Goal: Complete application form: Complete application form

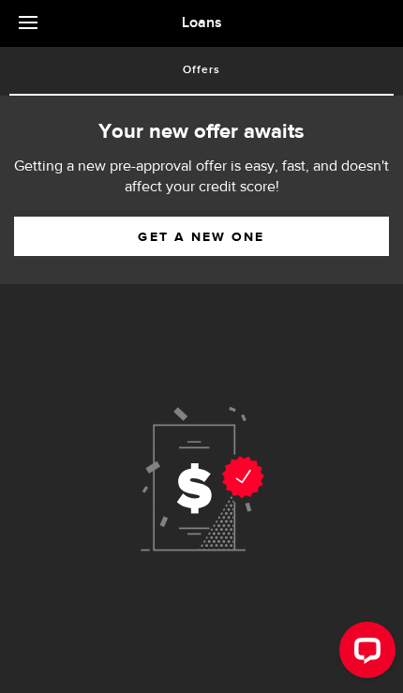
click at [273, 235] on link "Get a new one" at bounding box center [201, 236] width 375 height 39
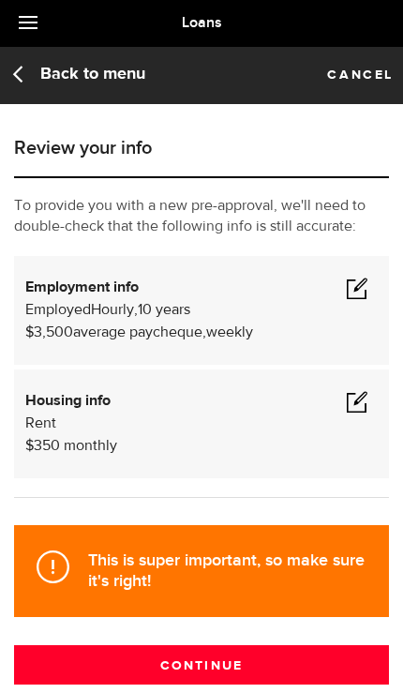
scroll to position [30, 0]
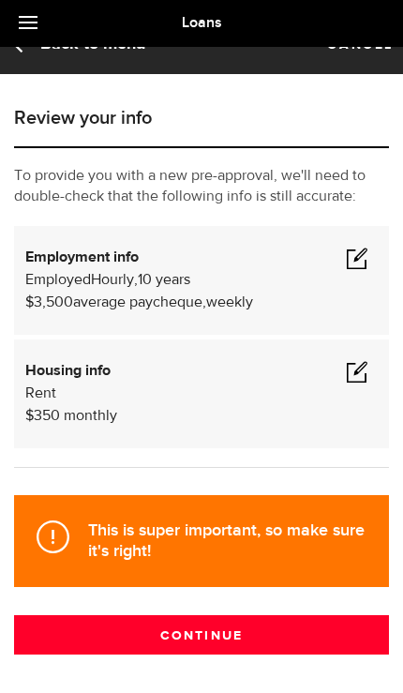
click at [366, 366] on span at bounding box center [357, 371] width 22 height 22
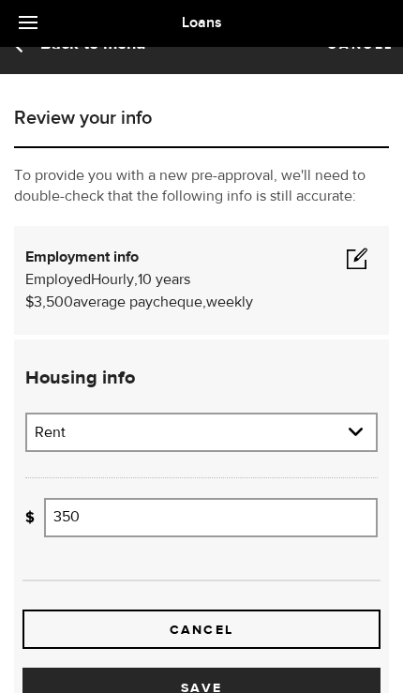
click at [179, 517] on input "350" at bounding box center [211, 517] width 334 height 39
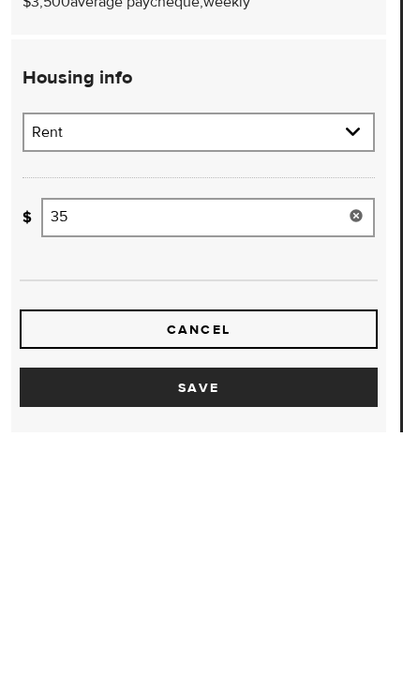
type input "3"
type input "600"
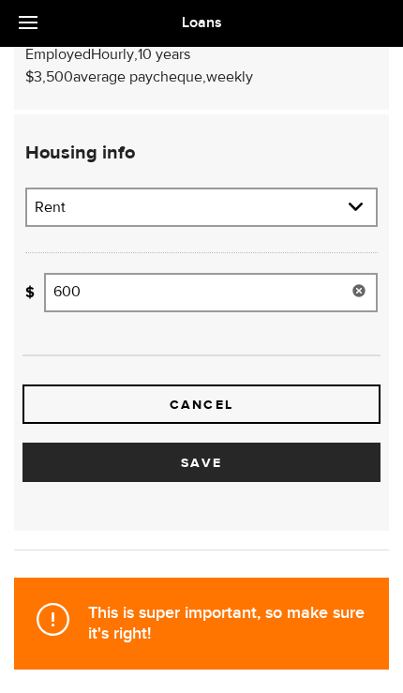
scroll to position [258, 0]
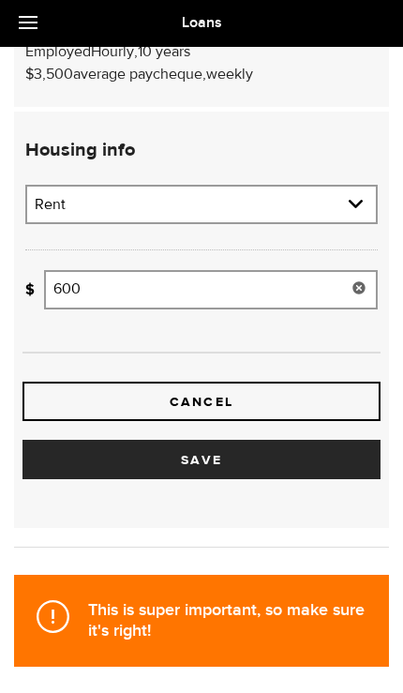
click at [265, 477] on button "Save" at bounding box center [201, 459] width 358 height 39
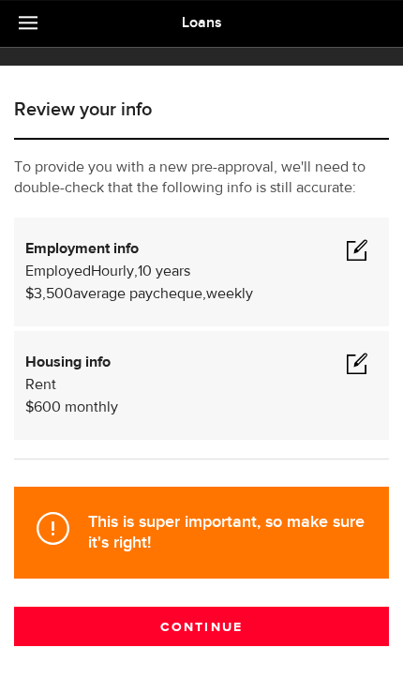
scroll to position [0, 0]
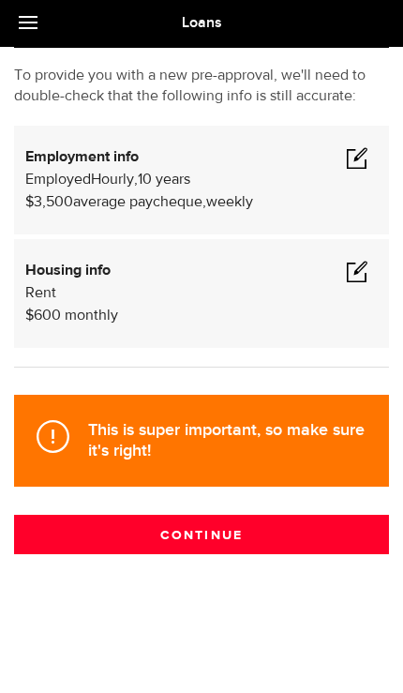
click at [264, 538] on button "Continue" at bounding box center [201, 534] width 375 height 39
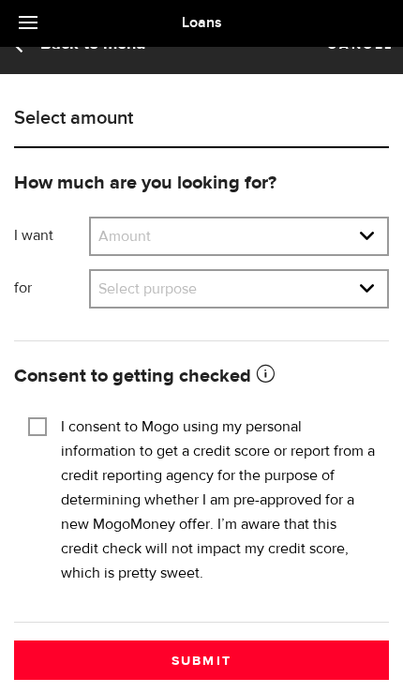
click at [369, 236] on select "Amount $500 $1000 $2000 $3000 $4000 $5000 $6000 $7000 $8000 $9000 $10000 $11000…" at bounding box center [239, 237] width 296 height 39
select select "10000"
click at [376, 297] on select "Select purpose Credit Card Refinancing/Pay Off Credit Cards Debt Consolidation …" at bounding box center [239, 290] width 296 height 39
select select "Emergency Loan"
click at [32, 441] on div "I consent to Mogo using my personal information to get a credit score or report…" at bounding box center [201, 500] width 347 height 171
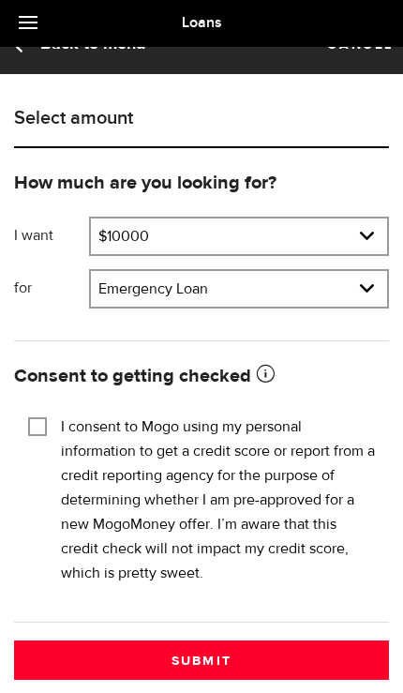
click at [34, 420] on input "I consent to Mogo using my personal information to get a credit score or report…" at bounding box center [37, 424] width 19 height 19
checkbox input "true"
click at [269, 670] on button "Submit" at bounding box center [201, 659] width 375 height 39
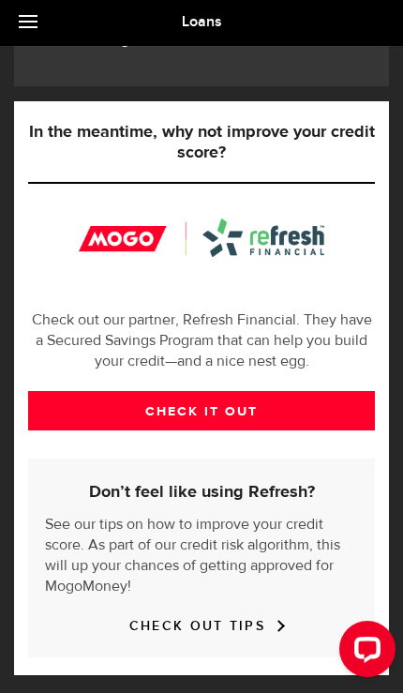
scroll to position [509, 0]
